Goal: Check status: Check status

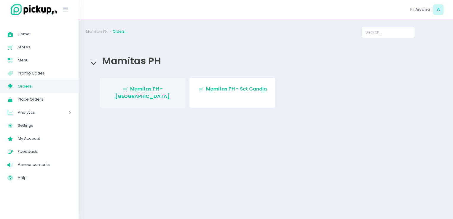
click at [117, 82] on link "Stockholm-icons / Shopping / Cart1 Created with Sketch. Mamitas PH - Blue Ridge" at bounding box center [143, 93] width 86 height 30
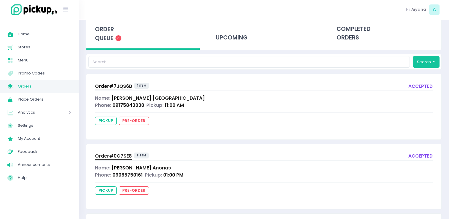
scroll to position [31, 0]
click at [236, 28] on div "upcoming" at bounding box center [263, 33] width 113 height 29
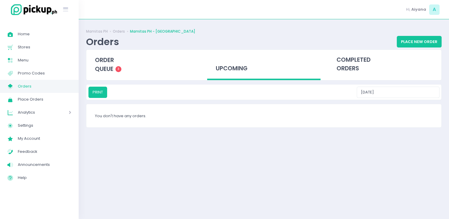
scroll to position [0, 0]
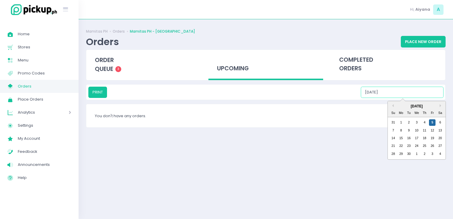
click at [396, 90] on input "09/05/2025" at bounding box center [402, 92] width 83 height 11
click at [441, 122] on div "6" at bounding box center [440, 122] width 7 height 7
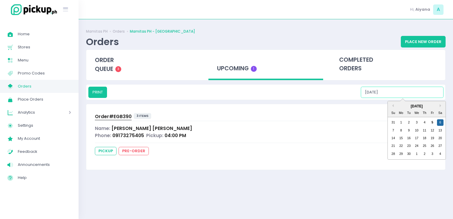
click at [423, 93] on input "09/06/2025" at bounding box center [402, 92] width 83 height 11
click at [393, 127] on div "7" at bounding box center [393, 130] width 7 height 7
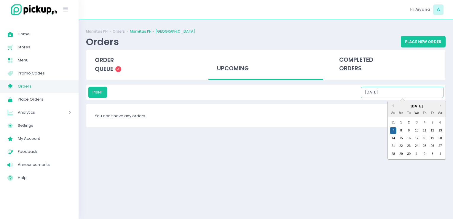
click at [401, 92] on input "09/07/2025" at bounding box center [402, 92] width 83 height 11
click at [402, 128] on div "8" at bounding box center [401, 130] width 7 height 7
click at [415, 89] on input "09/08/2025" at bounding box center [402, 92] width 83 height 11
click at [410, 127] on div "9" at bounding box center [409, 130] width 7 height 7
click at [425, 93] on input "09/09/2025" at bounding box center [402, 92] width 83 height 11
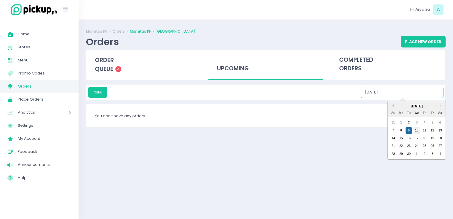
click at [417, 127] on div "10" at bounding box center [417, 130] width 7 height 7
click at [419, 95] on input "09/10/2025" at bounding box center [402, 92] width 83 height 11
click at [424, 128] on div "11" at bounding box center [424, 130] width 7 height 7
click at [417, 91] on input "09/11/2025" at bounding box center [402, 92] width 83 height 11
click at [431, 131] on div "12" at bounding box center [432, 130] width 7 height 7
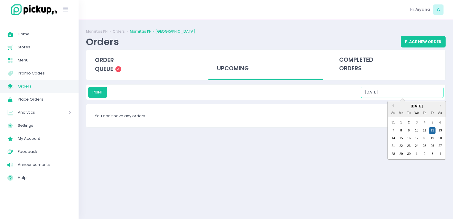
click at [432, 93] on input "09/12/2025" at bounding box center [402, 92] width 83 height 11
click at [441, 128] on div "13" at bounding box center [440, 130] width 7 height 7
type input "09/13/2025"
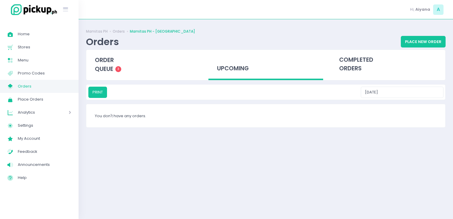
click at [58, 90] on link "My Store Created with Sketch. Orders" at bounding box center [39, 86] width 79 height 13
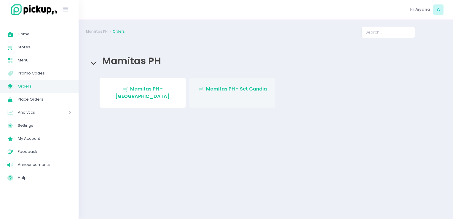
click at [195, 88] on link "Stockholm-icons / Shopping / Cart1 Created with Sketch. Mamitas PH - Sct Gandia" at bounding box center [232, 93] width 86 height 30
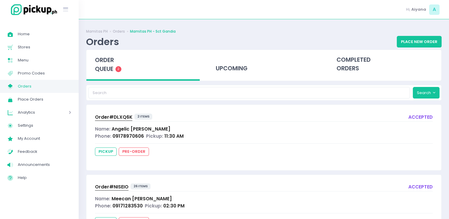
scroll to position [31, 0]
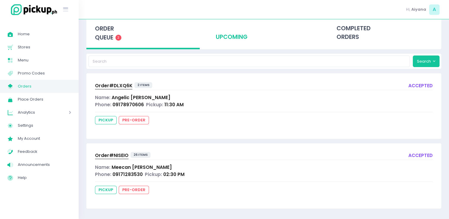
click at [229, 37] on div "upcoming" at bounding box center [263, 32] width 113 height 29
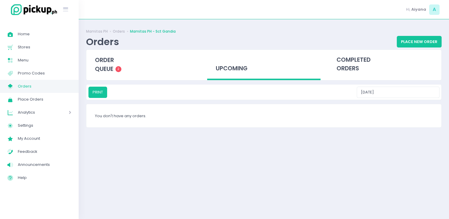
scroll to position [0, 0]
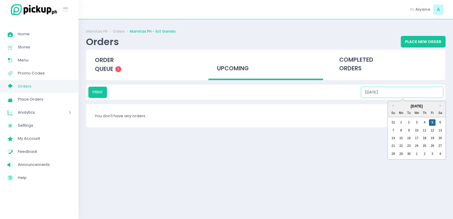
click at [398, 90] on input "09/05/2025" at bounding box center [402, 92] width 83 height 11
click at [442, 121] on div "6" at bounding box center [440, 122] width 7 height 7
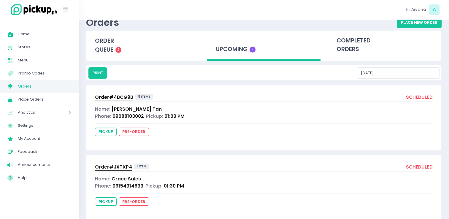
scroll to position [19, 0]
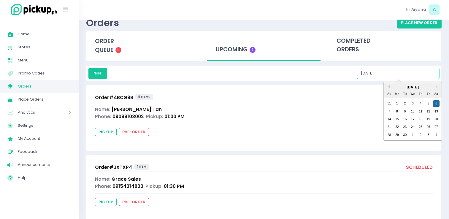
click at [413, 71] on input "09/06/2025" at bounding box center [397, 73] width 83 height 11
click at [388, 109] on div "7" at bounding box center [388, 111] width 7 height 7
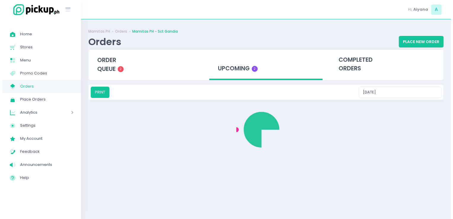
scroll to position [0, 0]
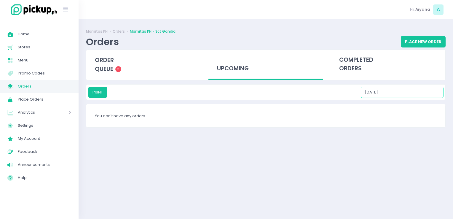
click at [412, 93] on input "09/07/2025" at bounding box center [402, 92] width 83 height 11
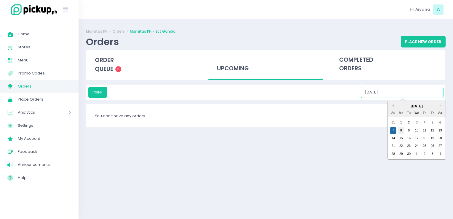
click at [401, 130] on div "8" at bounding box center [401, 130] width 7 height 7
click at [416, 92] on input "09/08/2025" at bounding box center [402, 92] width 83 height 11
click at [408, 133] on div "9" at bounding box center [409, 130] width 7 height 7
click at [418, 92] on input "09/09/2025" at bounding box center [402, 92] width 83 height 11
click at [416, 127] on div "10" at bounding box center [417, 130] width 7 height 7
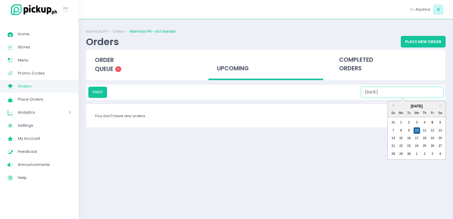
click at [422, 93] on input "09/10/2025" at bounding box center [402, 92] width 83 height 11
click at [425, 130] on div "11" at bounding box center [424, 130] width 7 height 7
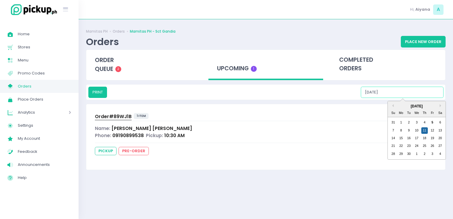
click at [409, 93] on input "09/11/2025" at bounding box center [402, 92] width 83 height 11
click at [432, 130] on div "12" at bounding box center [432, 130] width 7 height 7
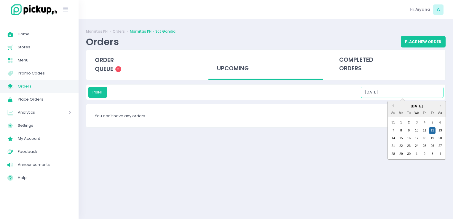
click at [435, 90] on input "09/12/2025" at bounding box center [402, 92] width 83 height 11
click at [440, 129] on div "13" at bounding box center [440, 130] width 7 height 7
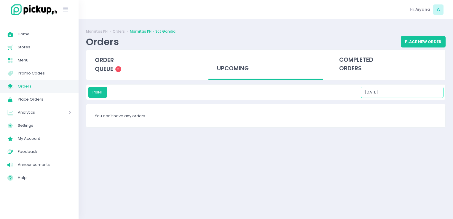
click at [412, 94] on input "09/13/2025" at bounding box center [402, 92] width 83 height 11
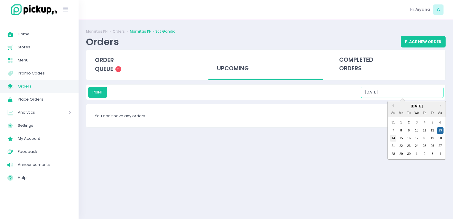
click at [393, 138] on div "14" at bounding box center [393, 138] width 7 height 7
click at [404, 92] on input "09/14/2025" at bounding box center [402, 92] width 83 height 11
drag, startPoint x: 398, startPoint y: 141, endPoint x: 401, endPoint y: 137, distance: 5.2
click at [401, 137] on div "14 15 16 17 18 19 20" at bounding box center [416, 138] width 55 height 8
click at [401, 137] on div "15" at bounding box center [401, 138] width 7 height 7
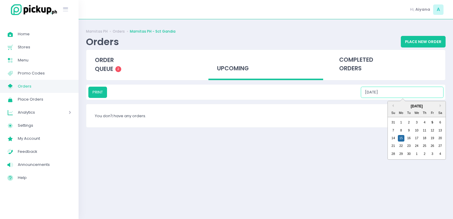
click at [394, 88] on input "09/15/2025" at bounding box center [402, 92] width 83 height 11
click at [410, 138] on div "16" at bounding box center [409, 138] width 7 height 7
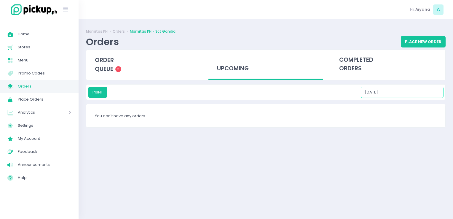
click at [401, 93] on input "09/16/2025" at bounding box center [402, 92] width 83 height 11
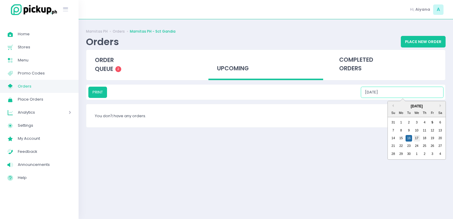
click at [415, 138] on div "17" at bounding box center [417, 138] width 7 height 7
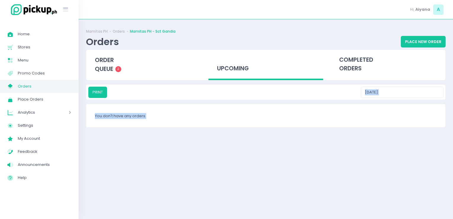
drag, startPoint x: 406, startPoint y: 100, endPoint x: 401, endPoint y: 88, distance: 13.0
click at [401, 88] on div "Mamitas PH Orders Mamitas PH - Sct Gandia Orders Place New Order order queue 2 …" at bounding box center [266, 119] width 374 height 185
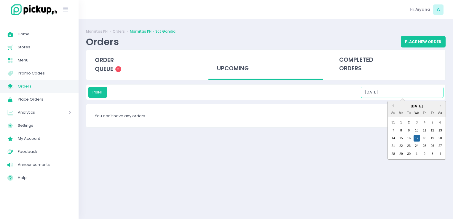
click at [401, 88] on input "09/17/2025" at bounding box center [402, 92] width 83 height 11
click at [424, 137] on div "18" at bounding box center [424, 138] width 7 height 7
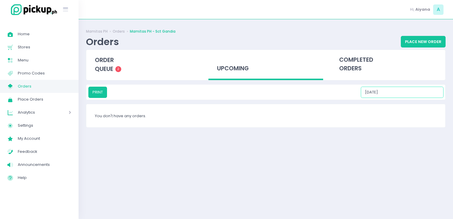
click at [407, 93] on input "09/18/2025" at bounding box center [402, 92] width 83 height 11
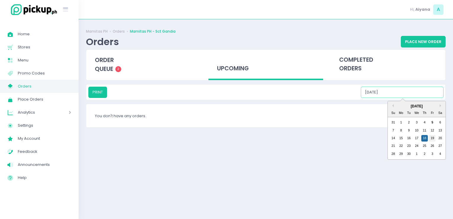
click at [432, 138] on div "19" at bounding box center [432, 138] width 7 height 7
click at [402, 90] on input "09/19/2025" at bounding box center [402, 92] width 83 height 11
click at [439, 138] on div "20" at bounding box center [440, 138] width 7 height 7
click at [402, 93] on input "09/20/2025" at bounding box center [402, 92] width 83 height 11
click at [395, 145] on div "21" at bounding box center [393, 146] width 7 height 7
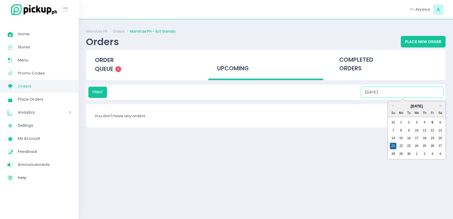
click at [397, 87] on input "09/21/2025" at bounding box center [402, 92] width 83 height 11
click at [401, 144] on div "22" at bounding box center [401, 146] width 7 height 7
click at [401, 95] on input "09/22/2025" at bounding box center [402, 92] width 83 height 11
click at [409, 143] on div "23" at bounding box center [409, 146] width 7 height 7
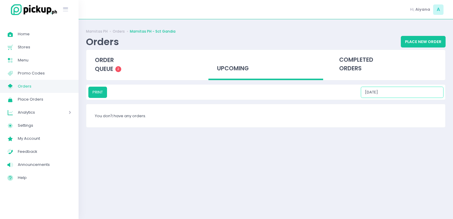
click at [407, 87] on input "09/23/2025" at bounding box center [402, 92] width 83 height 11
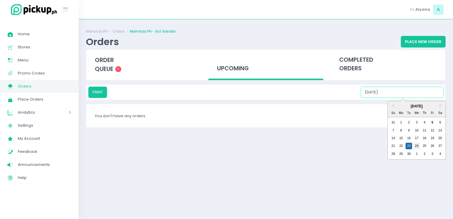
click at [417, 148] on div "24" at bounding box center [417, 146] width 7 height 7
click at [401, 93] on input "09/24/2025" at bounding box center [402, 92] width 83 height 11
click at [425, 149] on div "25" at bounding box center [424, 146] width 7 height 7
click at [403, 92] on input "09/25/2025" at bounding box center [402, 92] width 83 height 11
click at [431, 146] on div "26" at bounding box center [432, 146] width 7 height 7
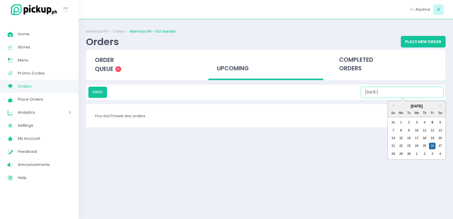
click at [406, 87] on input "09/26/2025" at bounding box center [402, 92] width 83 height 11
click at [441, 143] on div "27" at bounding box center [440, 146] width 7 height 7
click at [414, 90] on input "09/27/2025" at bounding box center [402, 92] width 83 height 11
click at [393, 150] on div "28 29 30 1 2 3 4" at bounding box center [416, 154] width 55 height 8
click at [394, 155] on div "28" at bounding box center [393, 154] width 7 height 7
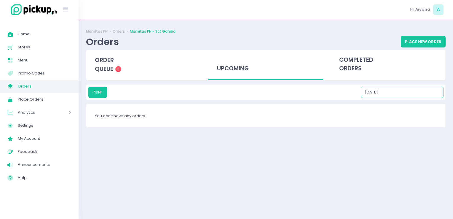
click at [395, 97] on input "09/28/2025" at bounding box center [402, 92] width 83 height 11
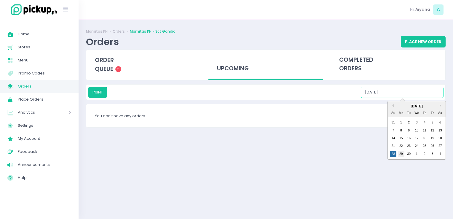
click at [400, 156] on div "29" at bounding box center [401, 154] width 7 height 7
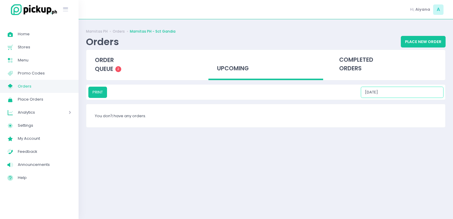
click at [400, 95] on input "09/29/2025" at bounding box center [402, 92] width 83 height 11
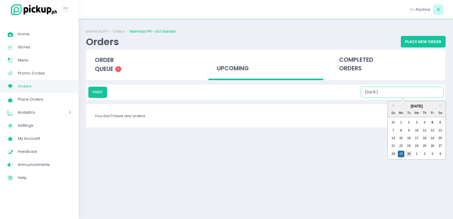
click at [407, 156] on div "30" at bounding box center [409, 154] width 7 height 7
type input "09/30/2025"
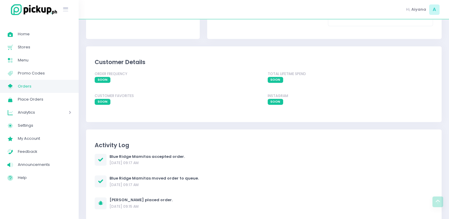
scroll to position [394, 0]
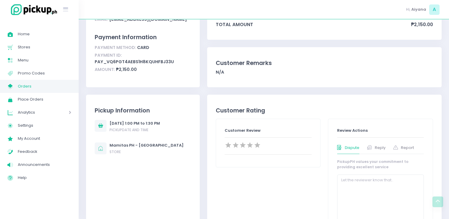
scroll to position [77, 0]
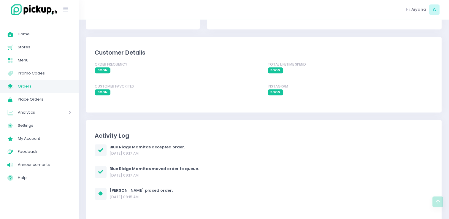
scroll to position [394, 0]
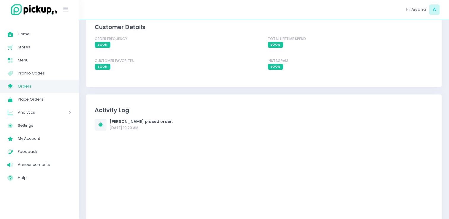
scroll to position [432, 0]
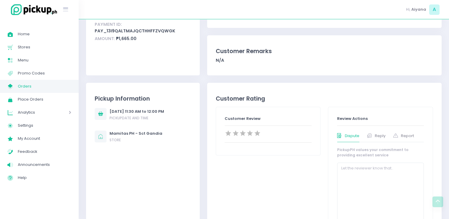
scroll to position [89, 0]
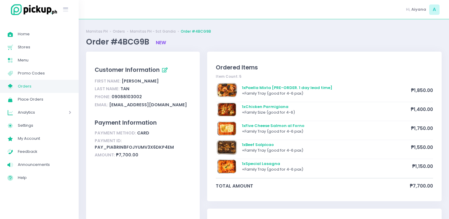
click at [38, 87] on span "Orders" at bounding box center [44, 86] width 53 height 8
